Goal: Register for event/course

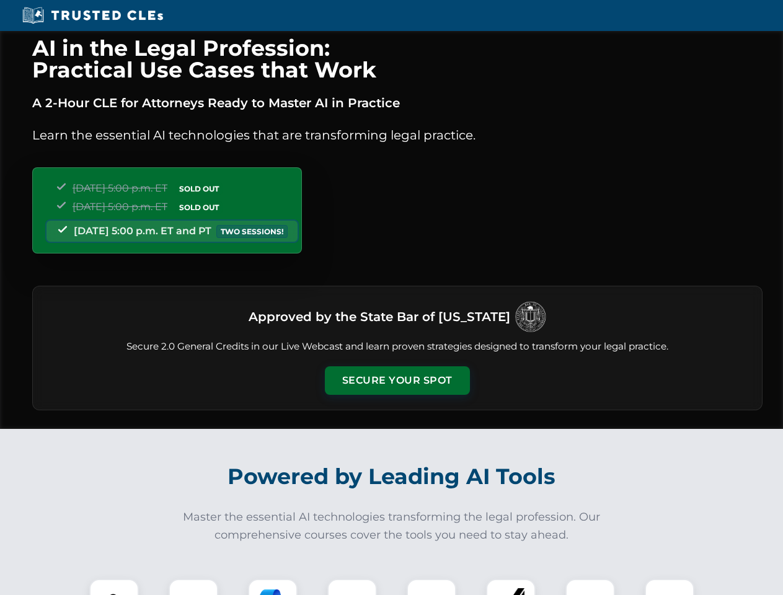
click at [397, 381] on button "Secure Your Spot" at bounding box center [397, 380] width 145 height 29
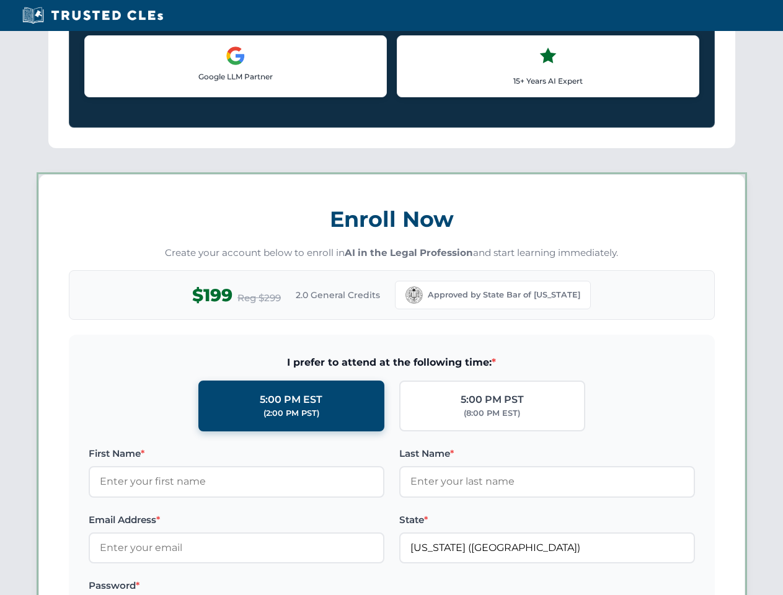
click at [193, 587] on label "Password *" at bounding box center [237, 585] width 296 height 15
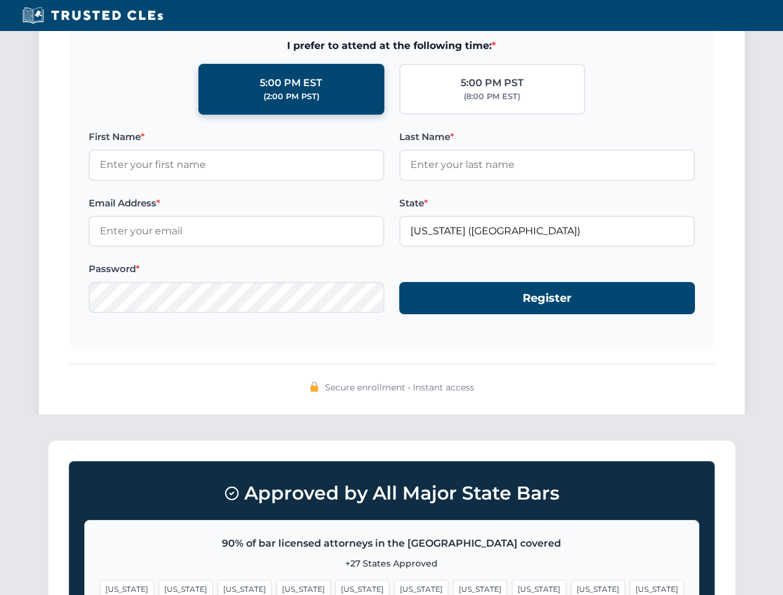
click at [453, 587] on span "[US_STATE]" at bounding box center [480, 589] width 54 height 18
click at [571, 587] on span "[US_STATE]" at bounding box center [598, 589] width 54 height 18
